Goal: Information Seeking & Learning: Learn about a topic

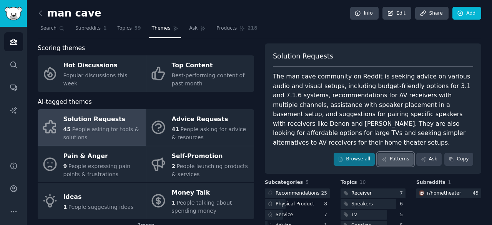
click at [398, 153] on link "Patterns" at bounding box center [396, 159] width 36 height 13
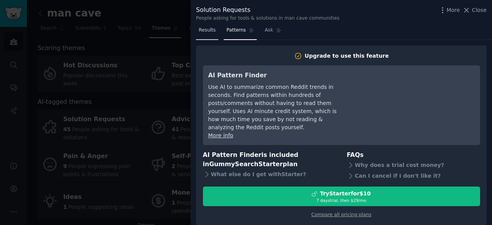
click at [209, 28] on span "Results" at bounding box center [207, 30] width 17 height 7
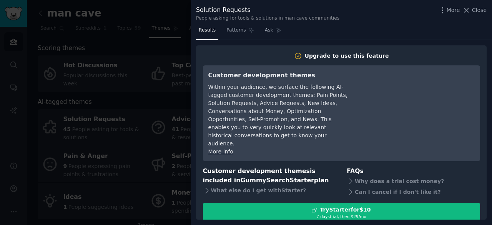
click at [476, 4] on div "Solution Requests People asking for tools & solutions in man cave communities M…" at bounding box center [341, 12] width 301 height 24
click at [473, 10] on button "Close" at bounding box center [475, 10] width 24 height 8
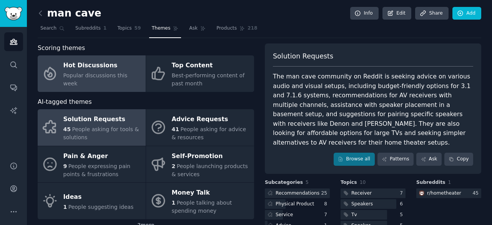
click at [103, 66] on div "Hot Discussions" at bounding box center [102, 66] width 78 height 12
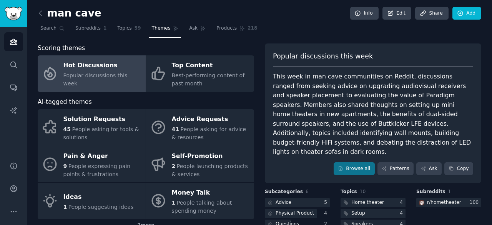
scroll to position [81, 0]
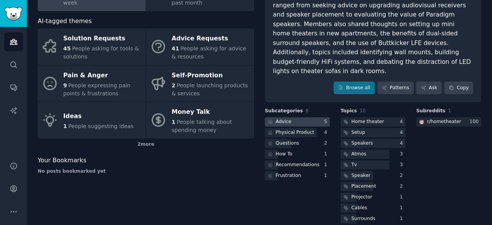
click at [293, 117] on div at bounding box center [297, 122] width 65 height 10
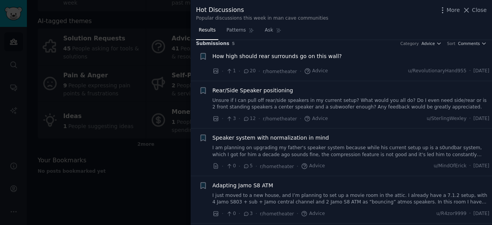
scroll to position [50, 0]
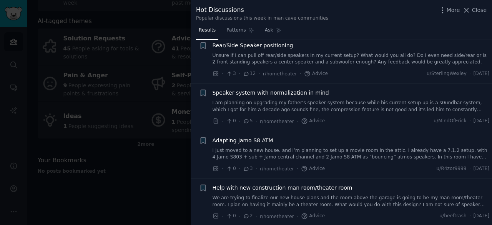
click at [134, 172] on div at bounding box center [246, 112] width 492 height 225
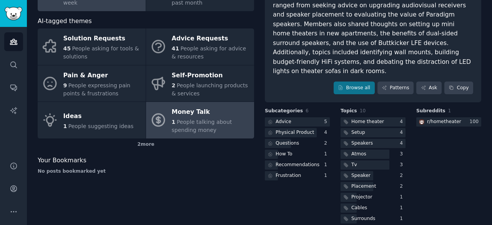
click at [217, 121] on span "People talking about spending money" at bounding box center [202, 126] width 60 height 14
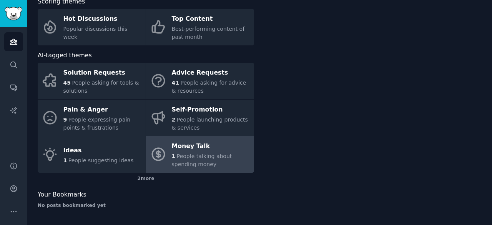
scroll to position [46, 0]
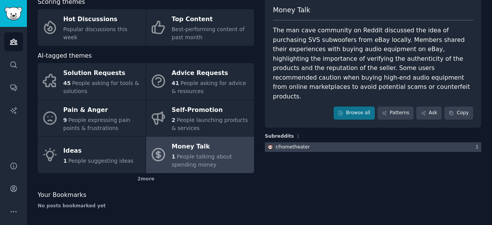
click at [308, 142] on div at bounding box center [373, 147] width 216 height 10
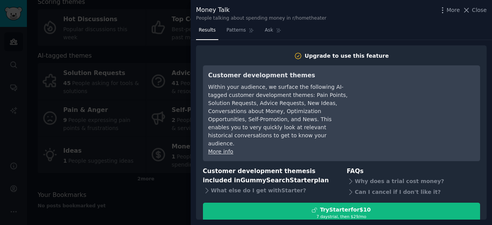
click at [308, 126] on div "Within your audience, we surface the following AI-tagged customer development t…" at bounding box center [278, 115] width 140 height 65
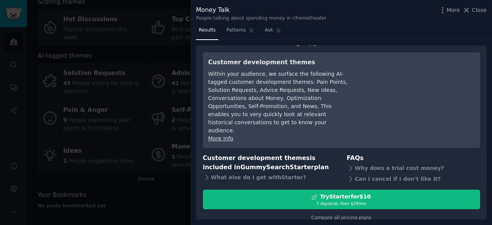
click at [481, 15] on div "More Close" at bounding box center [463, 10] width 48 height 10
click at [478, 9] on span "Close" at bounding box center [479, 10] width 15 height 8
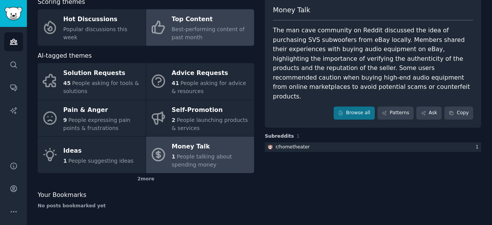
click at [195, 41] on link "Top Content Best-performing content of past month" at bounding box center [200, 27] width 108 height 37
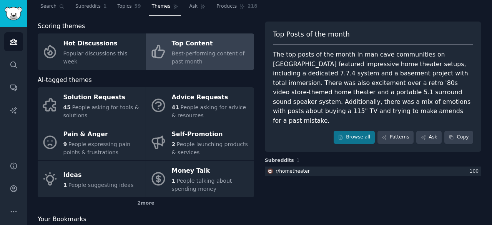
scroll to position [21, 0]
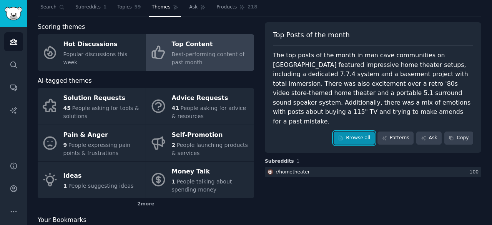
click at [349, 131] on link "Browse all" at bounding box center [354, 137] width 41 height 13
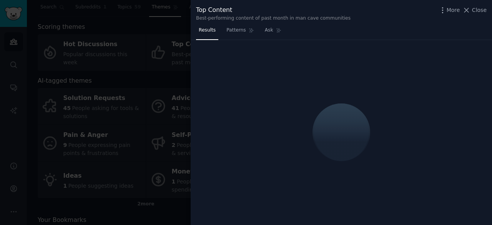
click at [141, 118] on div at bounding box center [246, 112] width 492 height 225
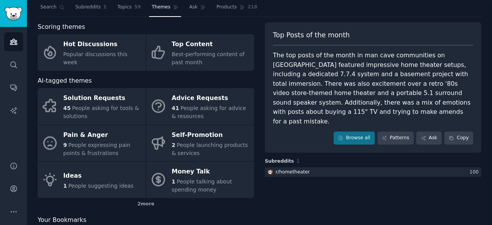
click at [139, 77] on div at bounding box center [246, 112] width 492 height 225
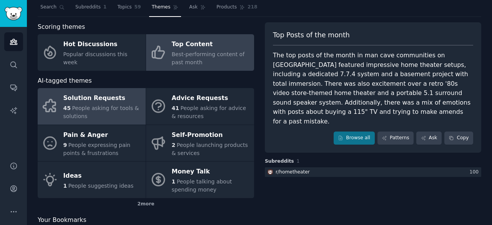
click at [103, 102] on div "Solution Requests" at bounding box center [102, 98] width 78 height 12
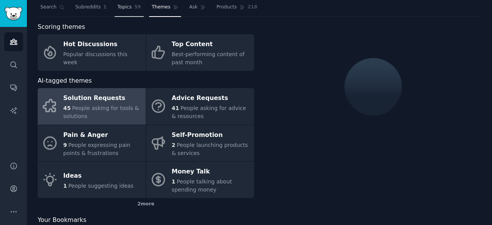
click at [117, 10] on span "Topics" at bounding box center [124, 7] width 14 height 7
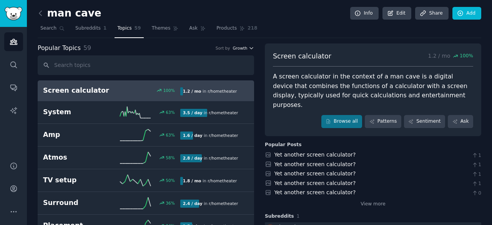
click at [237, 48] on span "Growth" at bounding box center [240, 47] width 15 height 5
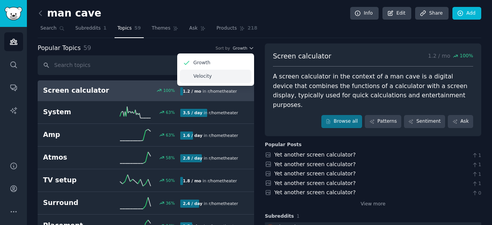
click at [213, 76] on div "Velocity" at bounding box center [216, 76] width 72 height 13
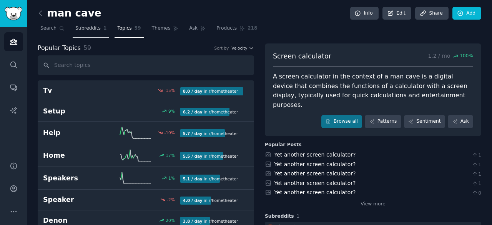
click at [82, 30] on span "Subreddits" at bounding box center [87, 28] width 25 height 7
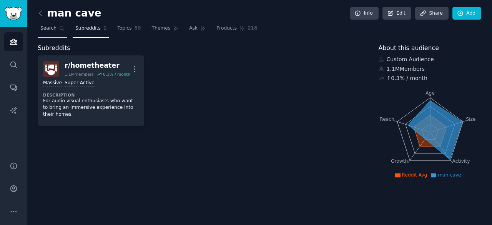
click at [46, 26] on span "Search" at bounding box center [48, 28] width 16 height 7
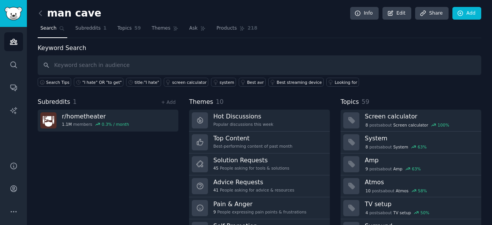
scroll to position [38, 0]
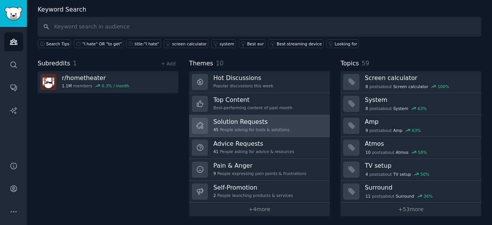
click at [225, 122] on h3 "Solution Requests" at bounding box center [251, 122] width 76 height 8
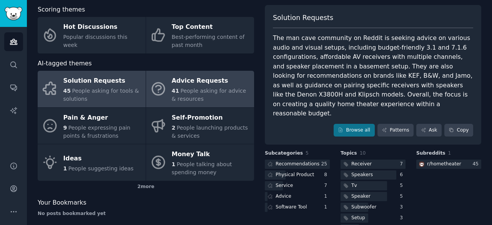
click at [211, 93] on span "People asking for advice & resources" at bounding box center [209, 95] width 75 height 14
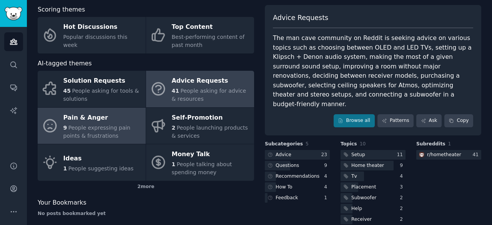
click at [96, 133] on div "9 People expressing pain points & frustrations" at bounding box center [102, 132] width 78 height 16
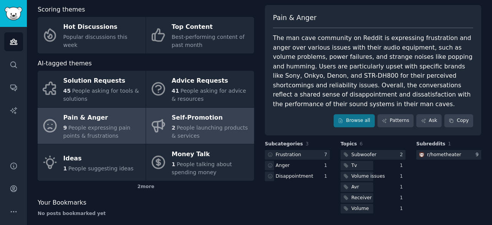
click at [165, 127] on icon at bounding box center [158, 126] width 16 height 16
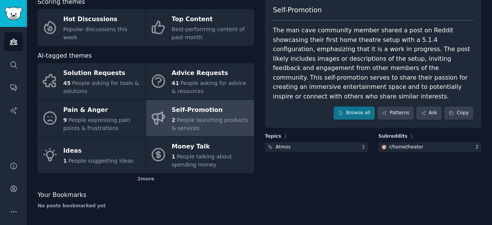
scroll to position [46, 0]
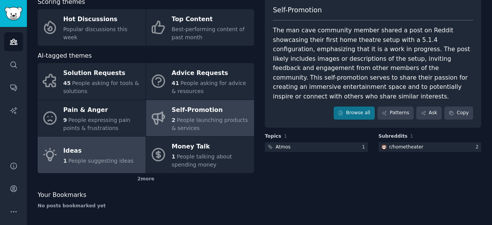
click at [94, 166] on link "Ideas 1 People suggesting ideas" at bounding box center [92, 154] width 108 height 37
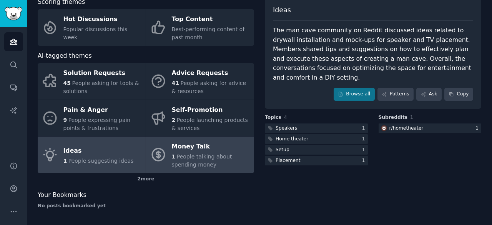
click at [213, 141] on div "Money Talk" at bounding box center [211, 147] width 78 height 12
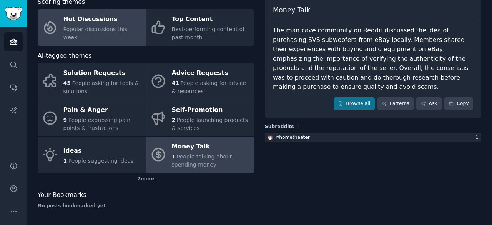
click at [108, 14] on link "Hot Discussions Popular discussions this week" at bounding box center [92, 27] width 108 height 37
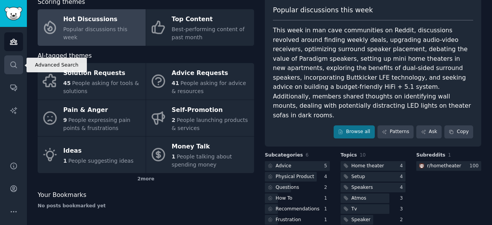
click at [8, 67] on link "Search" at bounding box center [13, 64] width 19 height 19
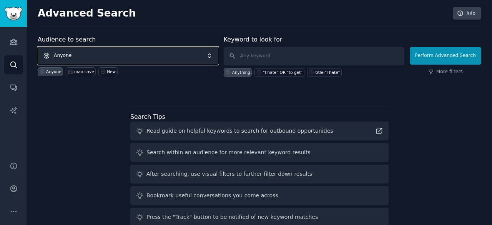
click at [180, 57] on span "Anyone" at bounding box center [128, 56] width 181 height 18
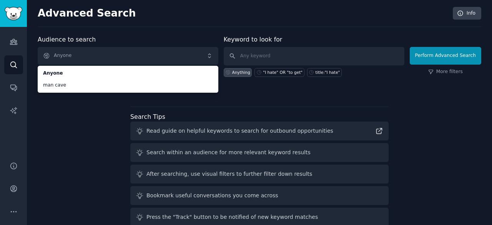
click at [92, 126] on div "Audience to search Anyone Anyone man cave Anyone man cave New Keyword to look f…" at bounding box center [260, 143] width 444 height 216
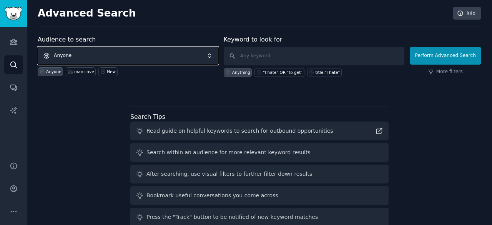
scroll to position [35, 0]
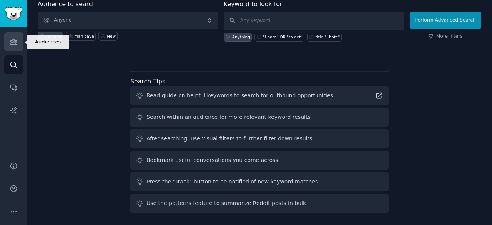
click at [16, 49] on link "Audiences" at bounding box center [13, 41] width 19 height 19
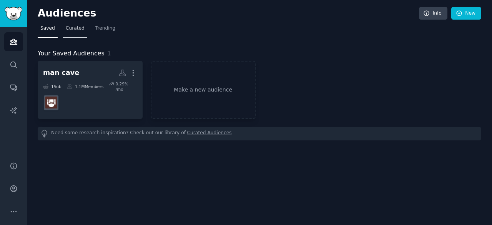
click at [72, 30] on span "Curated" at bounding box center [75, 28] width 19 height 7
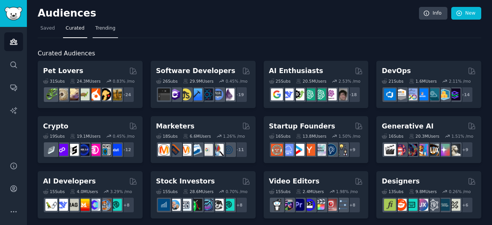
click at [101, 27] on span "Trending" at bounding box center [105, 28] width 20 height 7
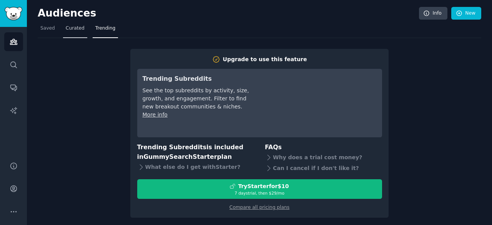
click at [71, 36] on link "Curated" at bounding box center [75, 30] width 24 height 16
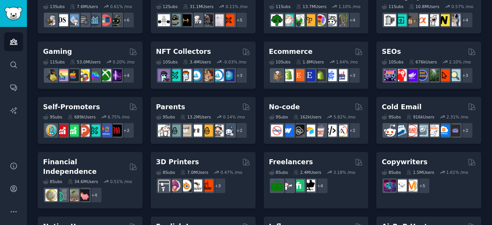
scroll to position [240, 0]
click at [137, 40] on div "Pet Lovers 31 Sub s 24.3M Users 0.83 % /mo + 24 Software Developers 26 Sub s 29…" at bounding box center [260, 97] width 444 height 553
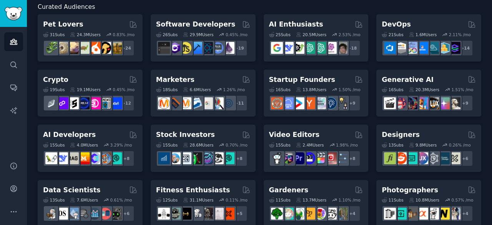
scroll to position [46, 0]
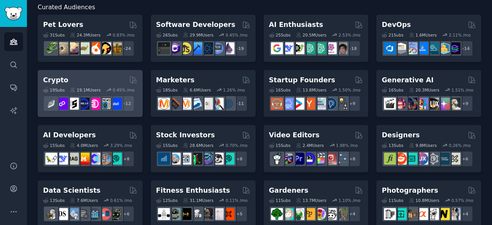
click at [106, 81] on div "Crypto Curated by GummySearch" at bounding box center [90, 80] width 94 height 10
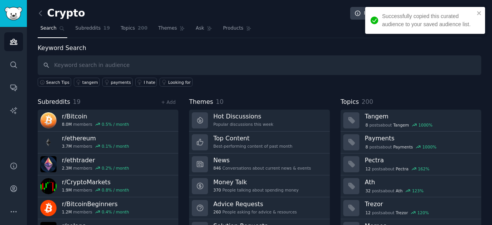
scroll to position [38, 0]
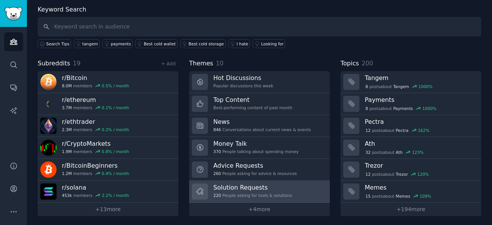
click at [241, 193] on div "220 People asking for tools & solutions" at bounding box center [252, 195] width 78 height 5
